Goal: Transaction & Acquisition: Obtain resource

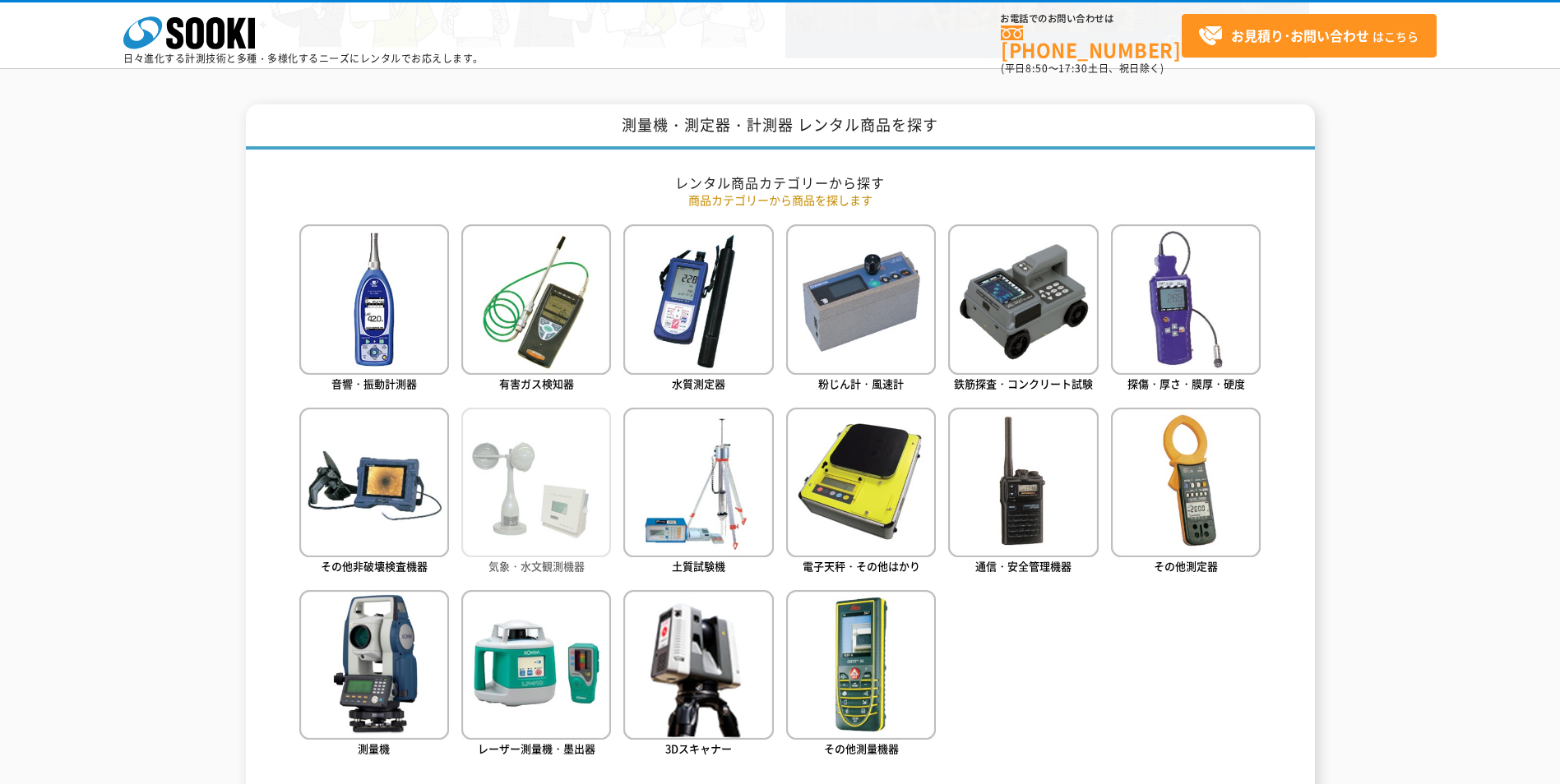
scroll to position [658, 0]
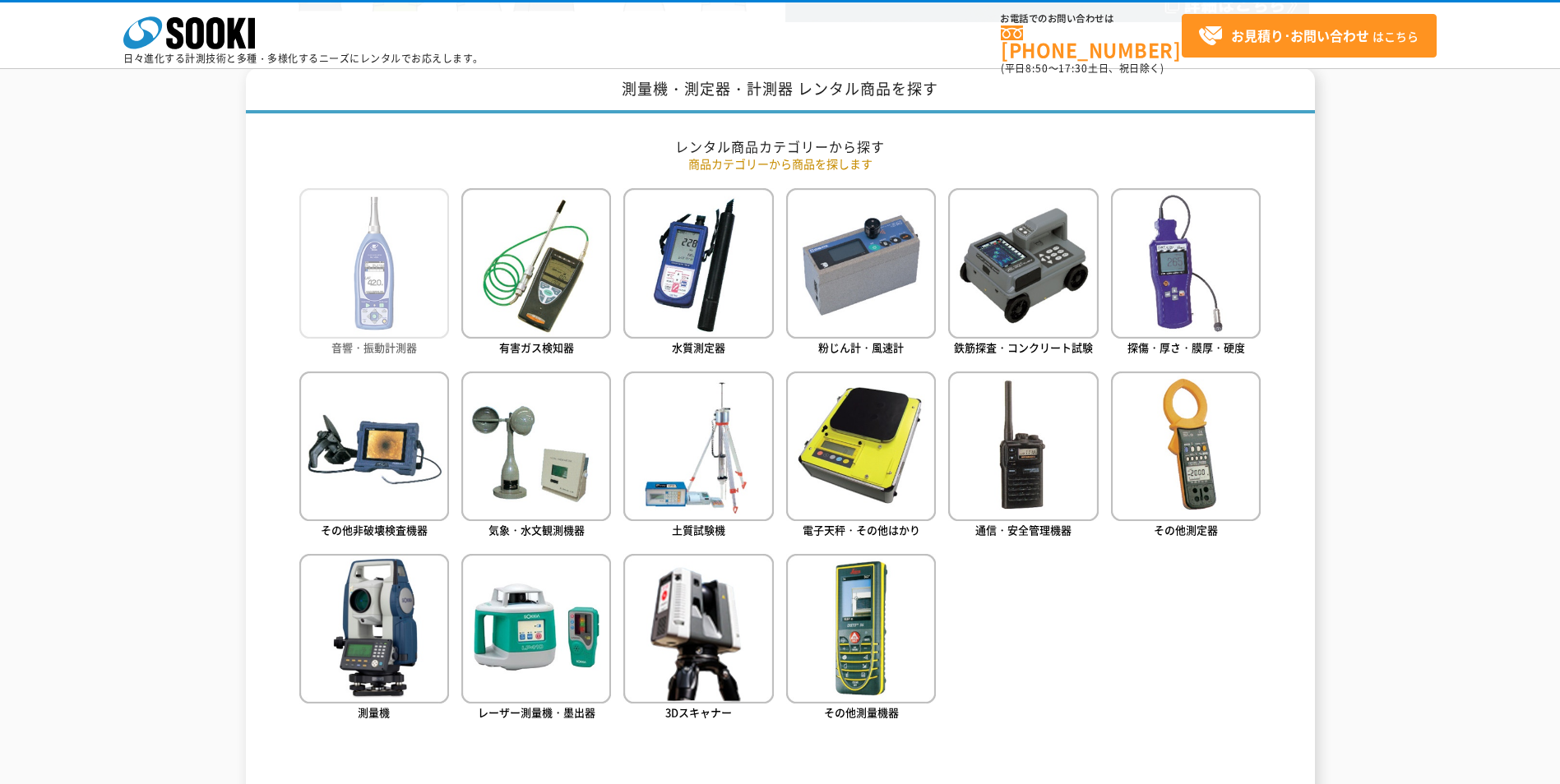
click at [374, 347] on span "音響・振動計測器" at bounding box center [374, 347] width 86 height 16
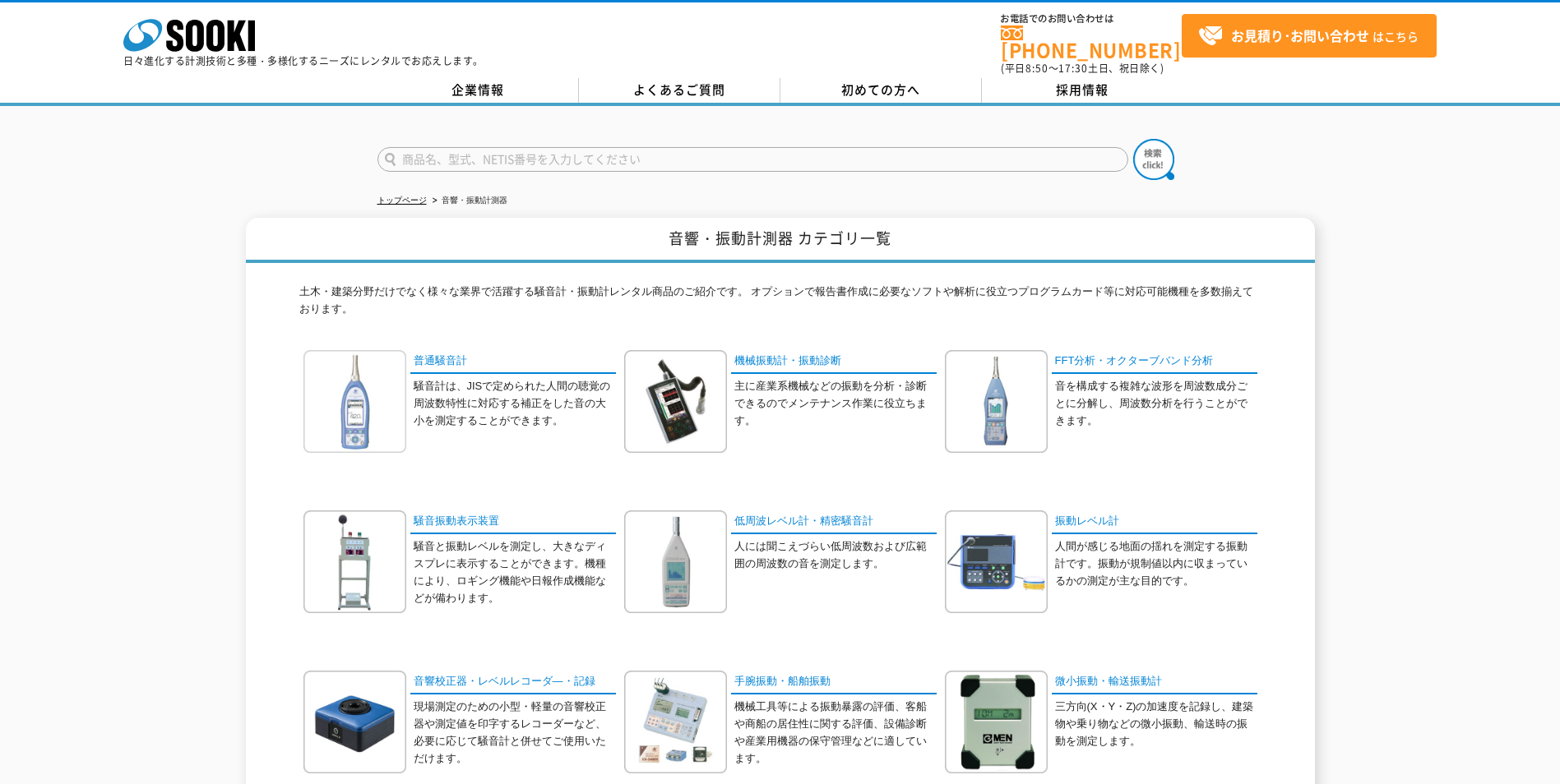
click at [362, 407] on img at bounding box center [355, 401] width 103 height 103
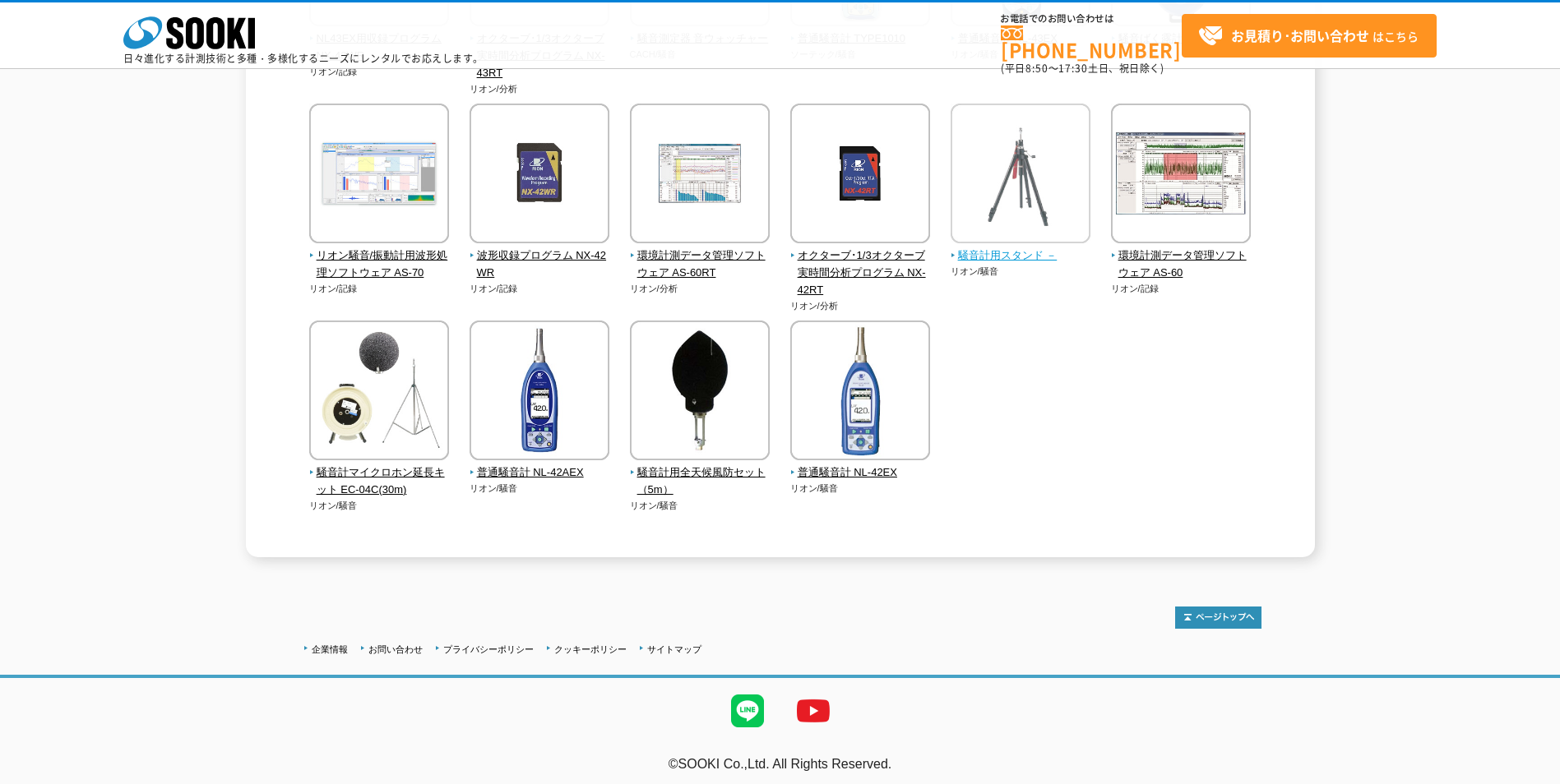
scroll to position [378, 0]
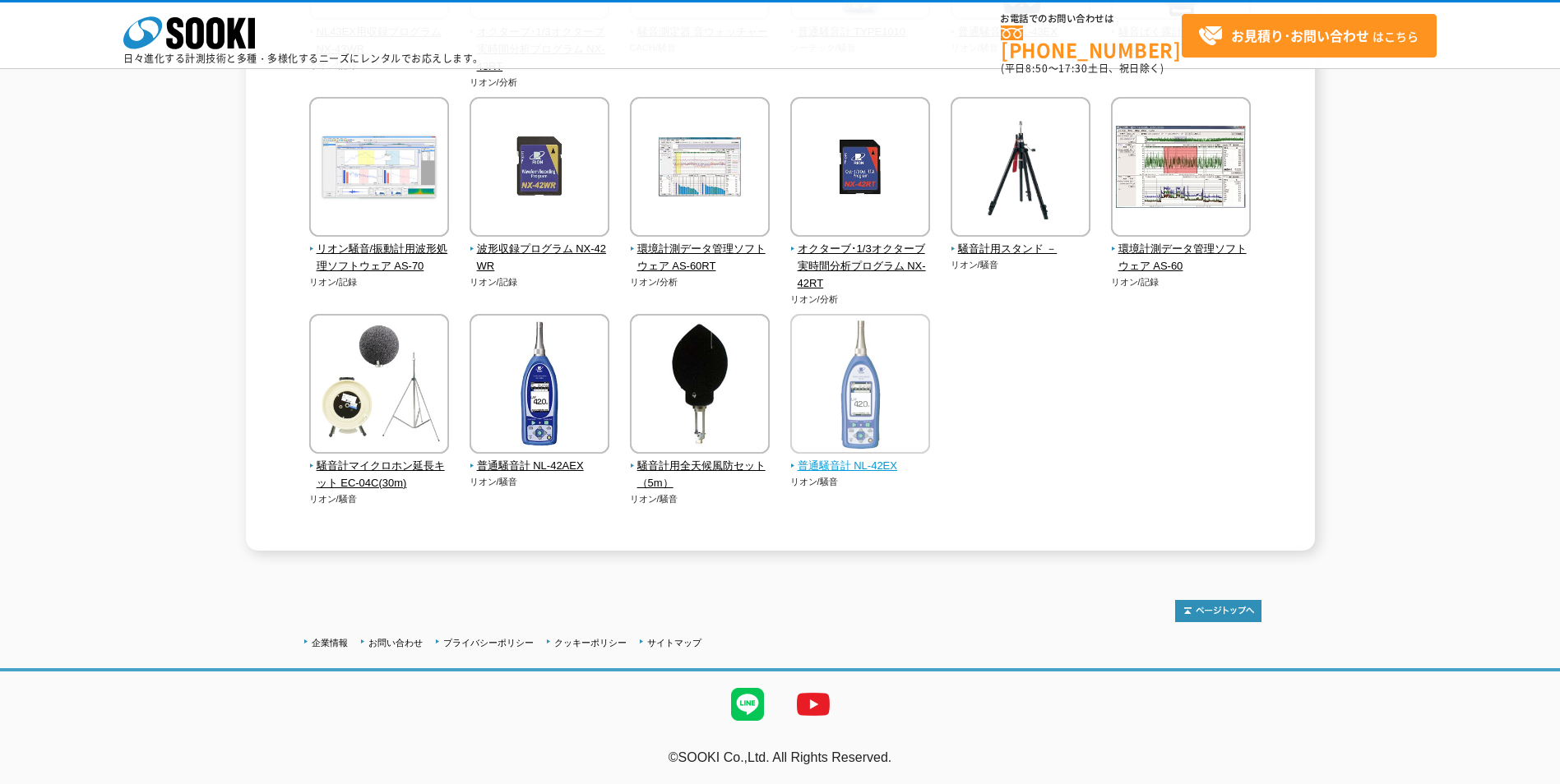
click at [848, 453] on img at bounding box center [860, 385] width 140 height 144
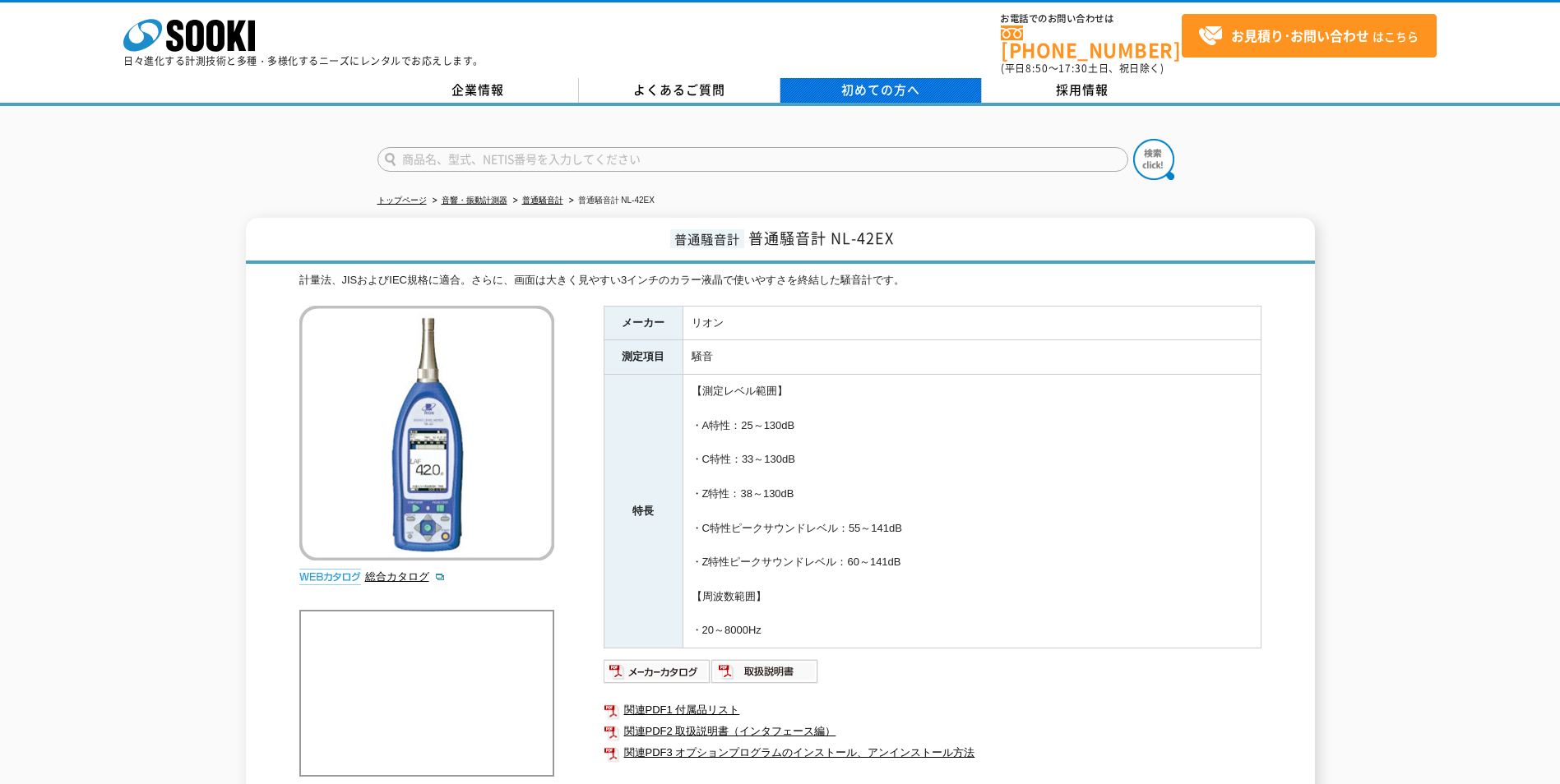
click at [872, 83] on span "初めての方へ" at bounding box center [880, 89] width 79 height 18
